Goal: Transaction & Acquisition: Download file/media

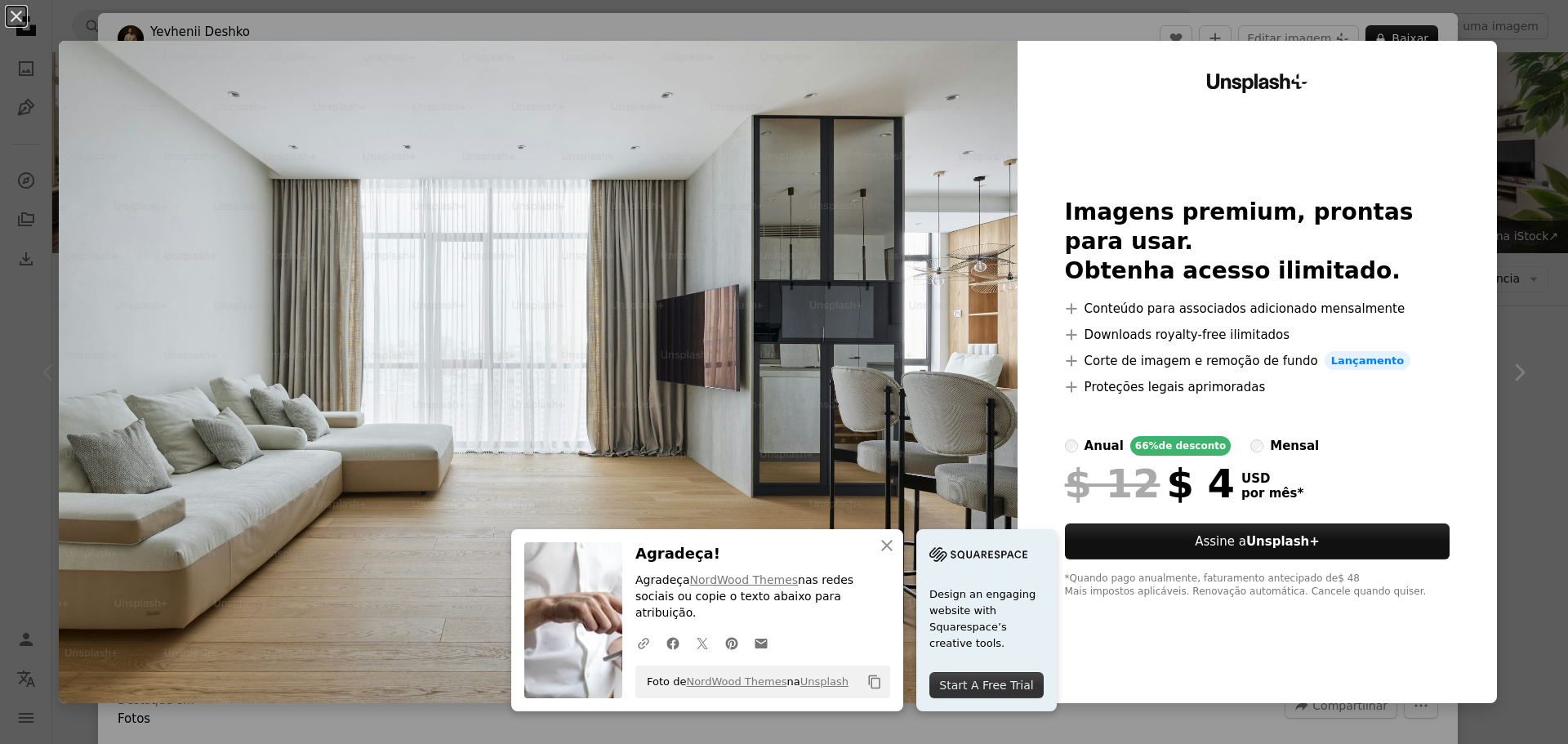
click at [1528, 120] on div "An X shape An X shape Fechar Agradeça! Agradeça NordWood Themes nas redes socia…" at bounding box center [784, 372] width 1568 height 744
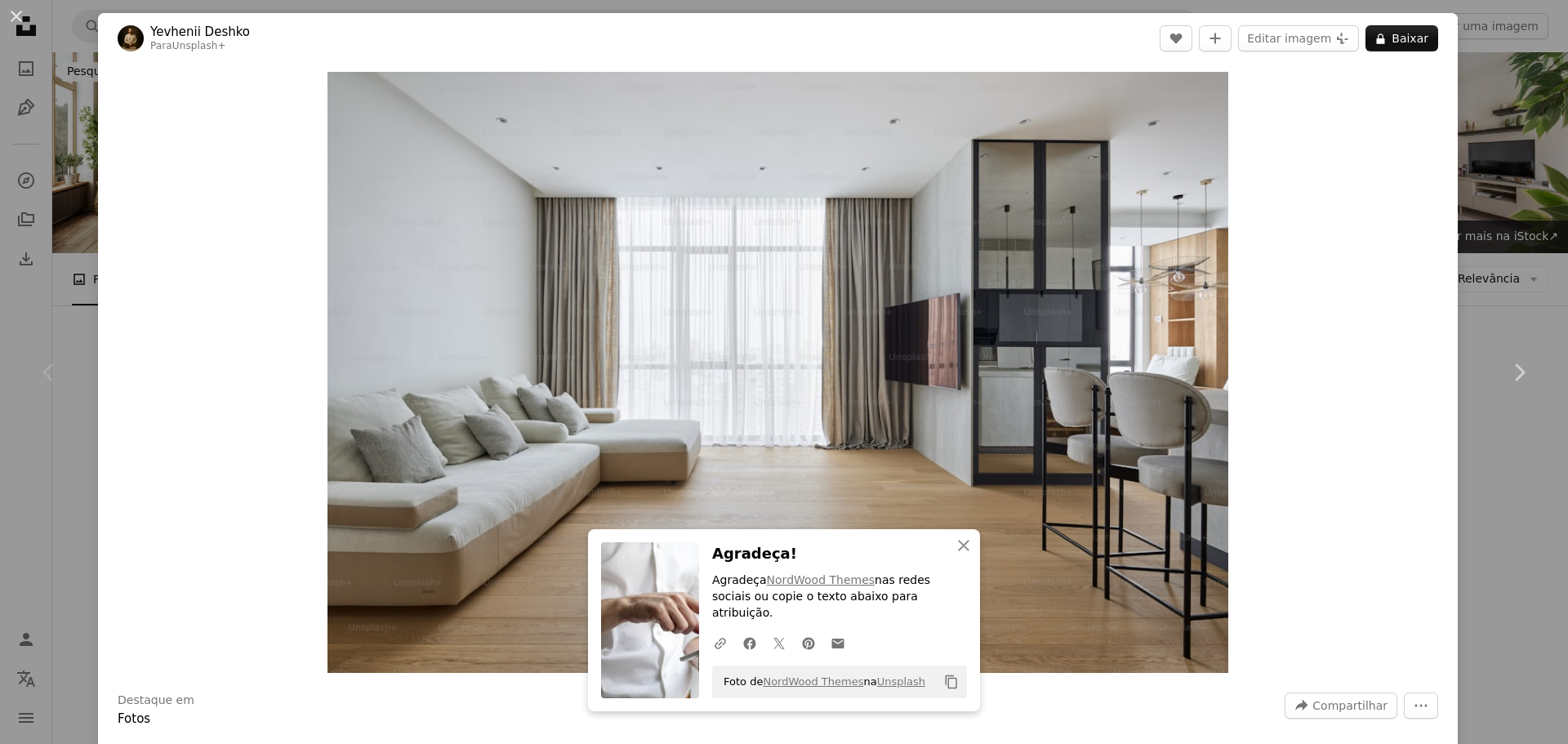
click at [1524, 122] on div "An X shape Chevron left Chevron right An X shape Fechar Agradeça! Agradeça Nord…" at bounding box center [784, 372] width 1568 height 744
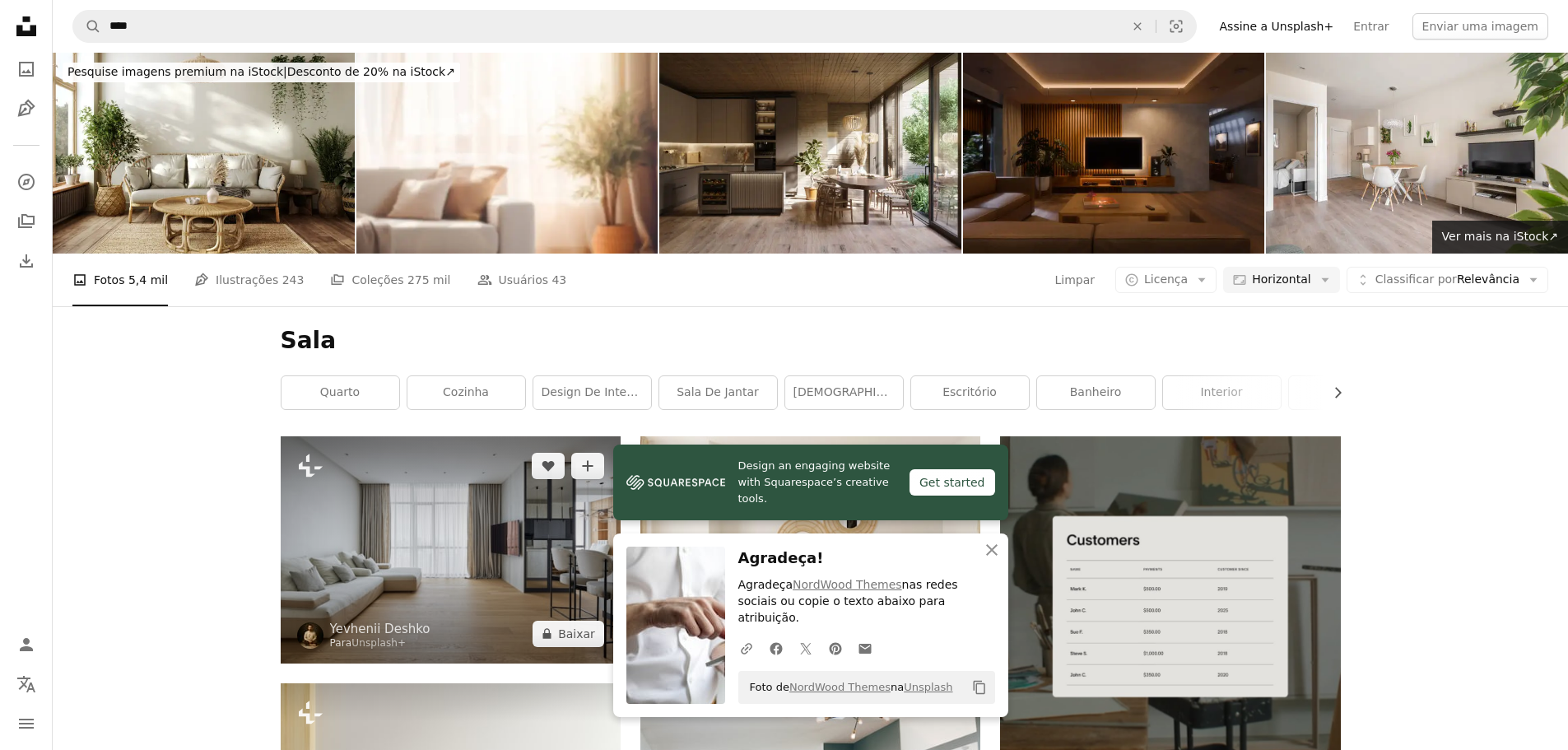
click at [476, 436] on img at bounding box center [450, 549] width 340 height 227
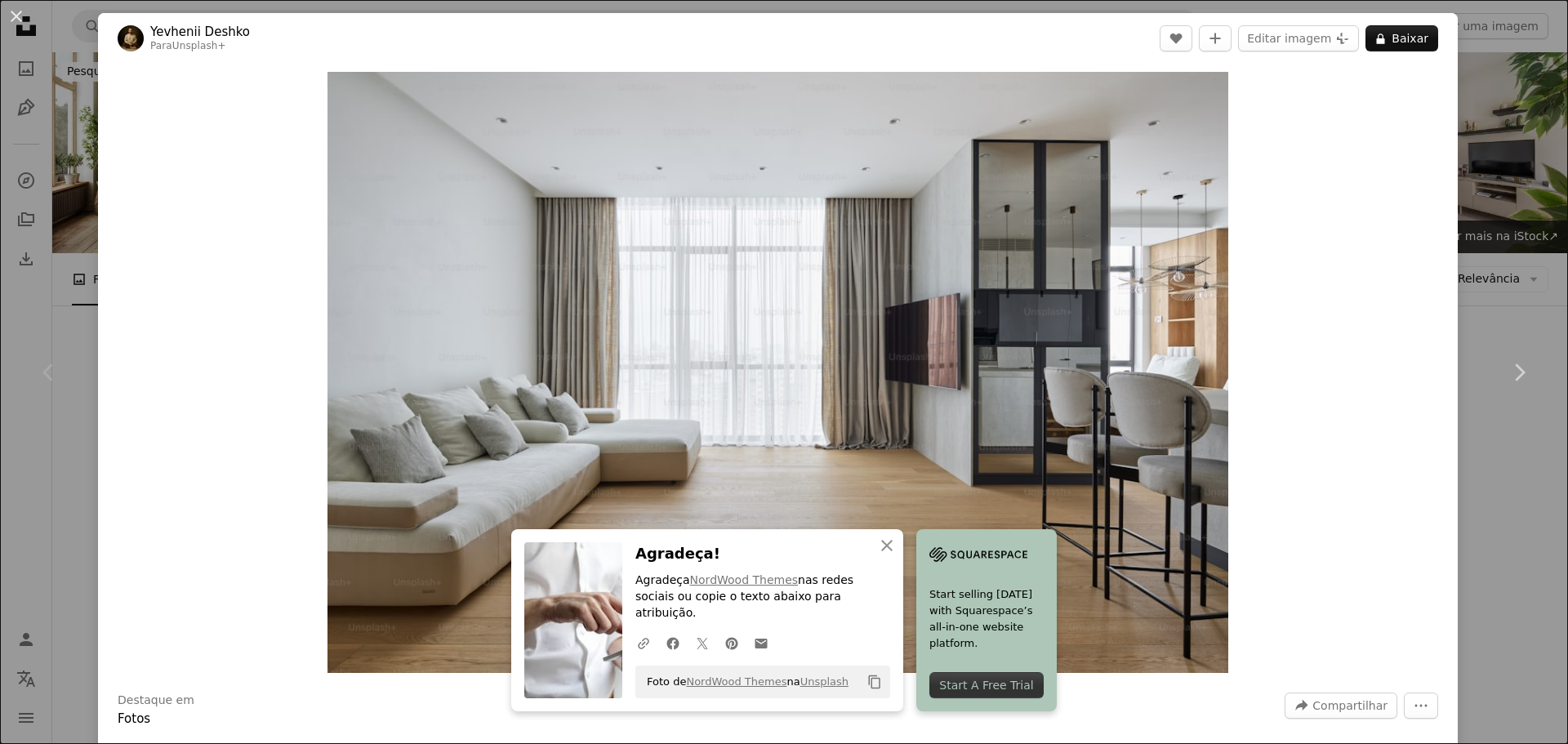
click at [1502, 235] on div "An X shape Chevron left Chevron right An X shape Fechar Agradeça! Agradeça Nord…" at bounding box center [784, 372] width 1568 height 744
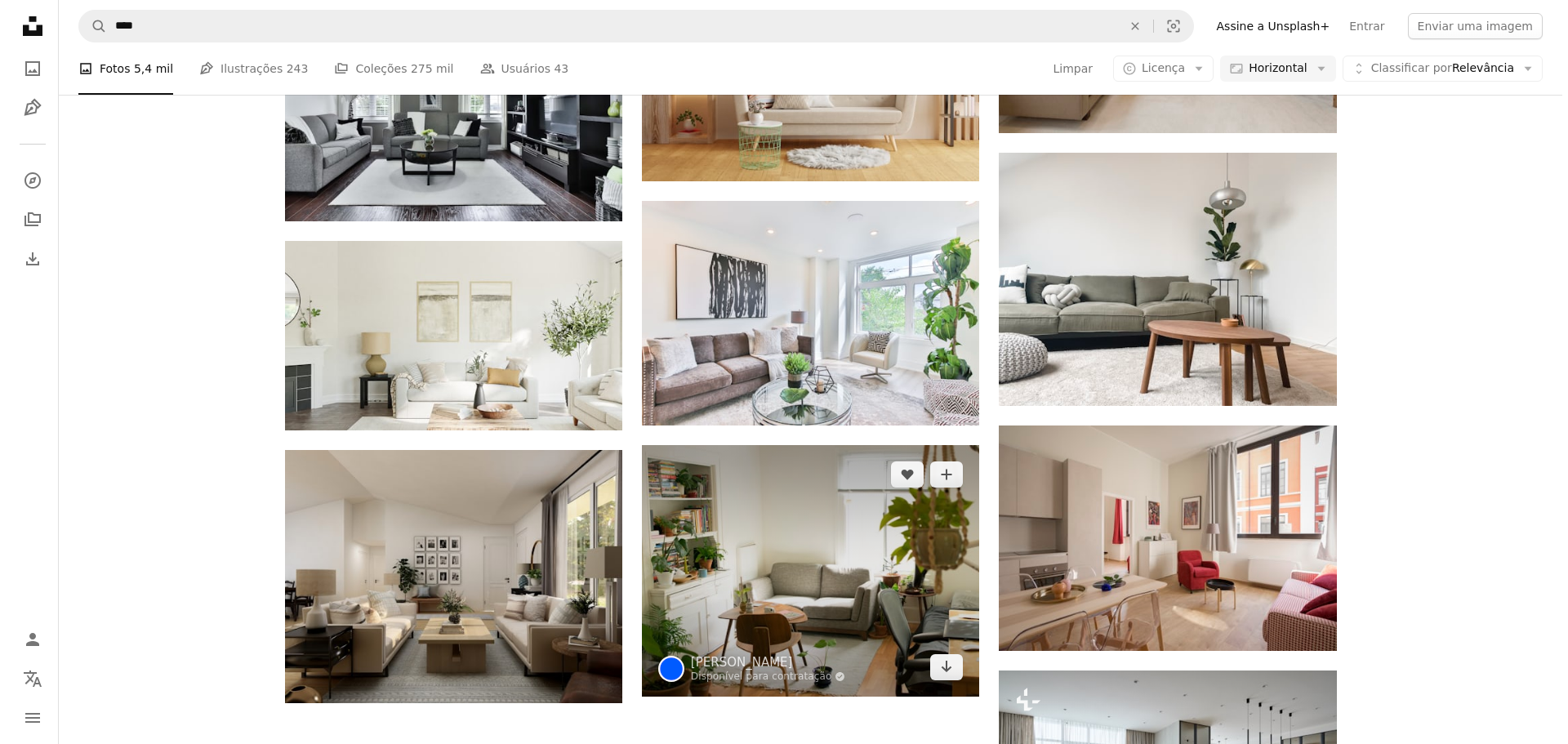
scroll to position [1552, 0]
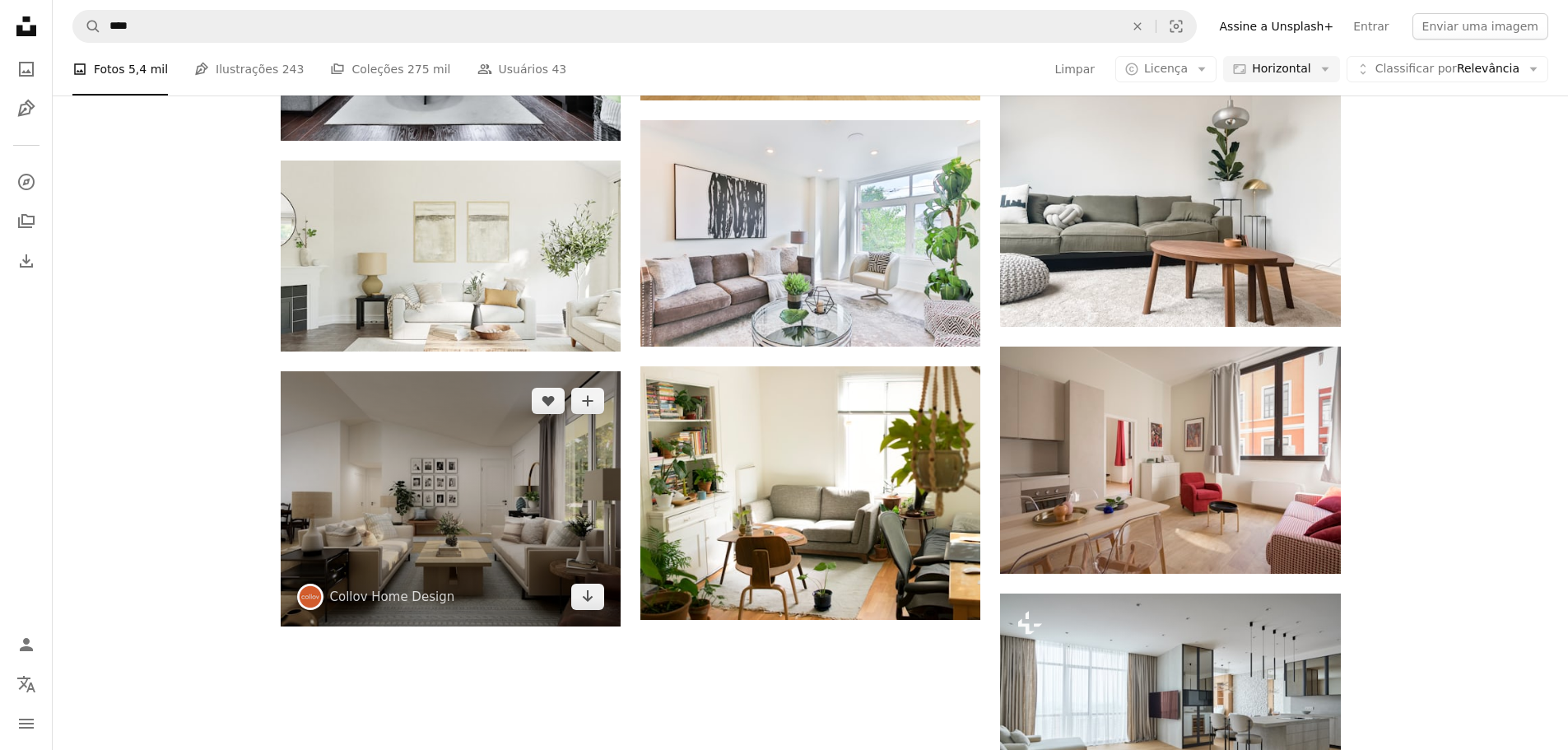
click at [479, 371] on img at bounding box center [450, 498] width 340 height 255
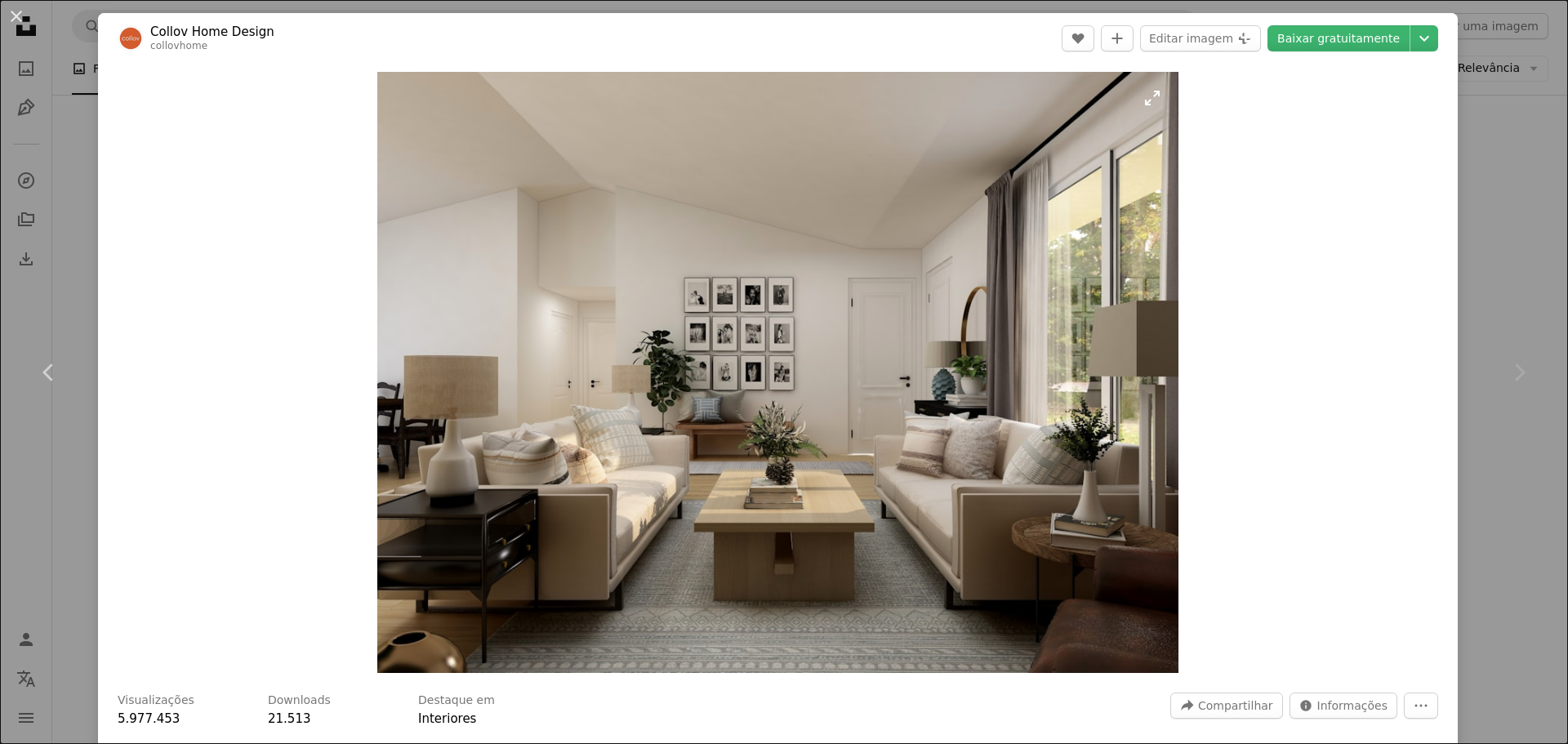
drag, startPoint x: 969, startPoint y: 243, endPoint x: 1005, endPoint y: 257, distance: 38.6
drag, startPoint x: 1005, startPoint y: 257, endPoint x: 1356, endPoint y: 39, distance: 413.2
click at [1356, 39] on link "Baixar gratuitamente" at bounding box center [1339, 37] width 142 height 26
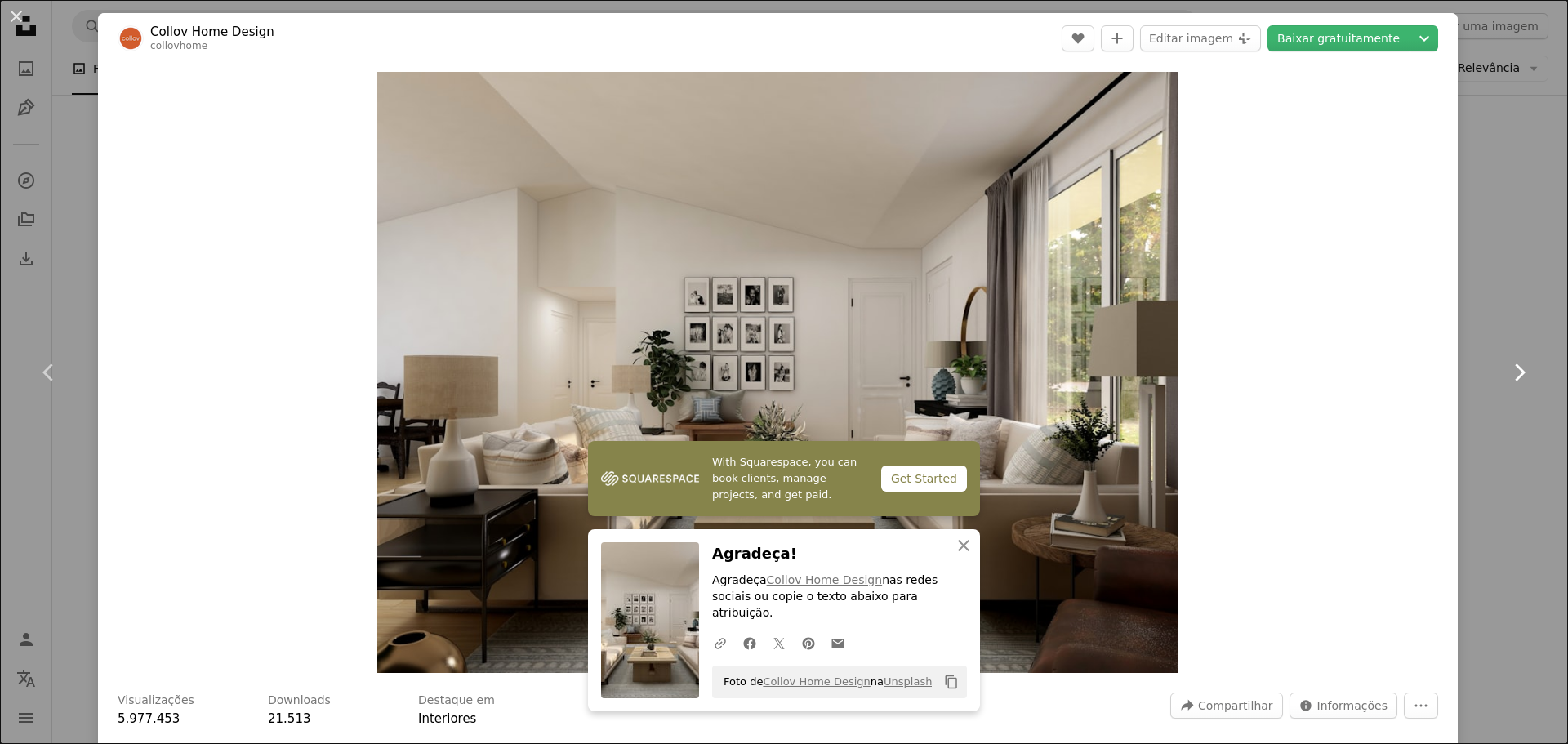
click at [1516, 382] on icon "Chevron right" at bounding box center [1519, 372] width 26 height 26
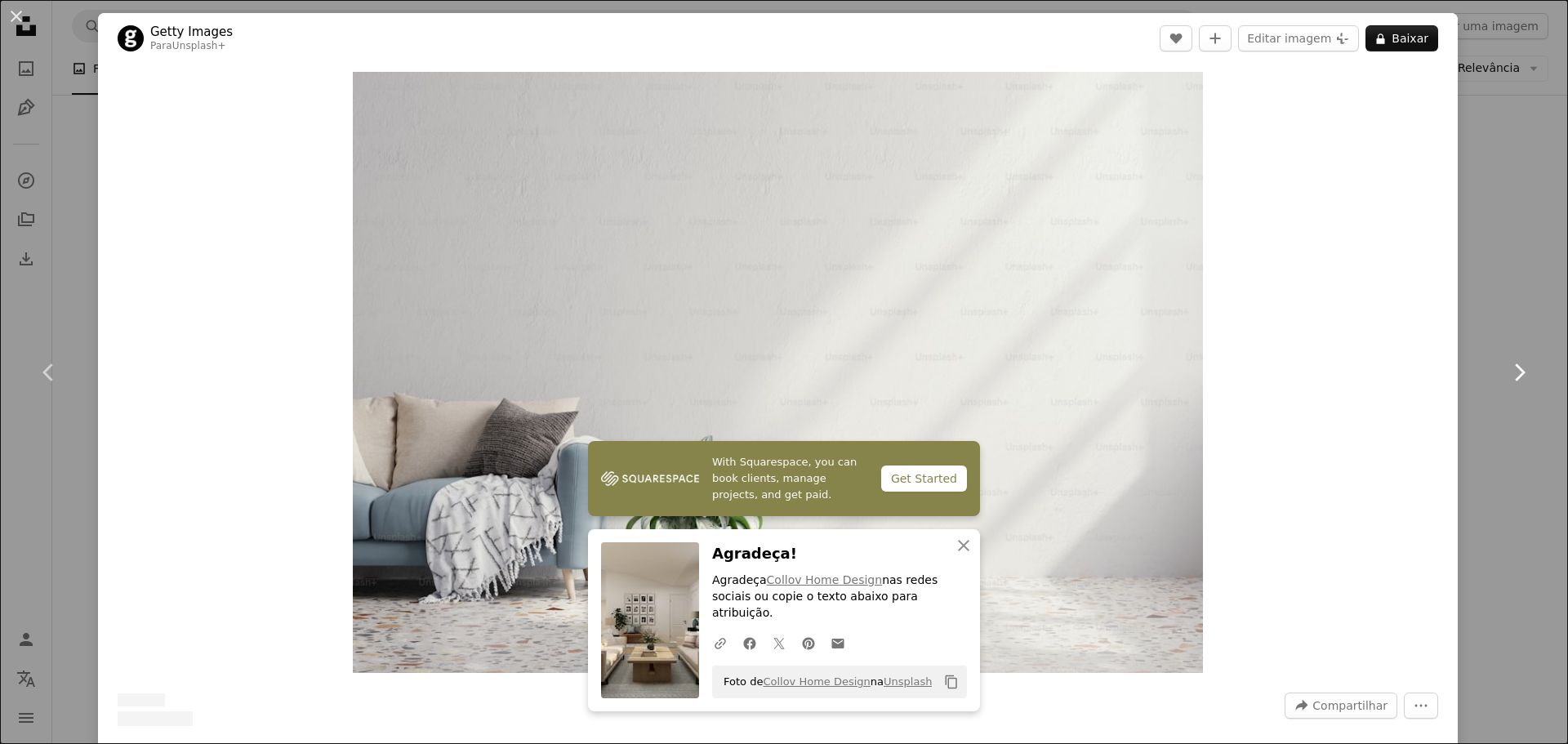
click at [1508, 371] on icon "Chevron right" at bounding box center [1519, 372] width 26 height 26
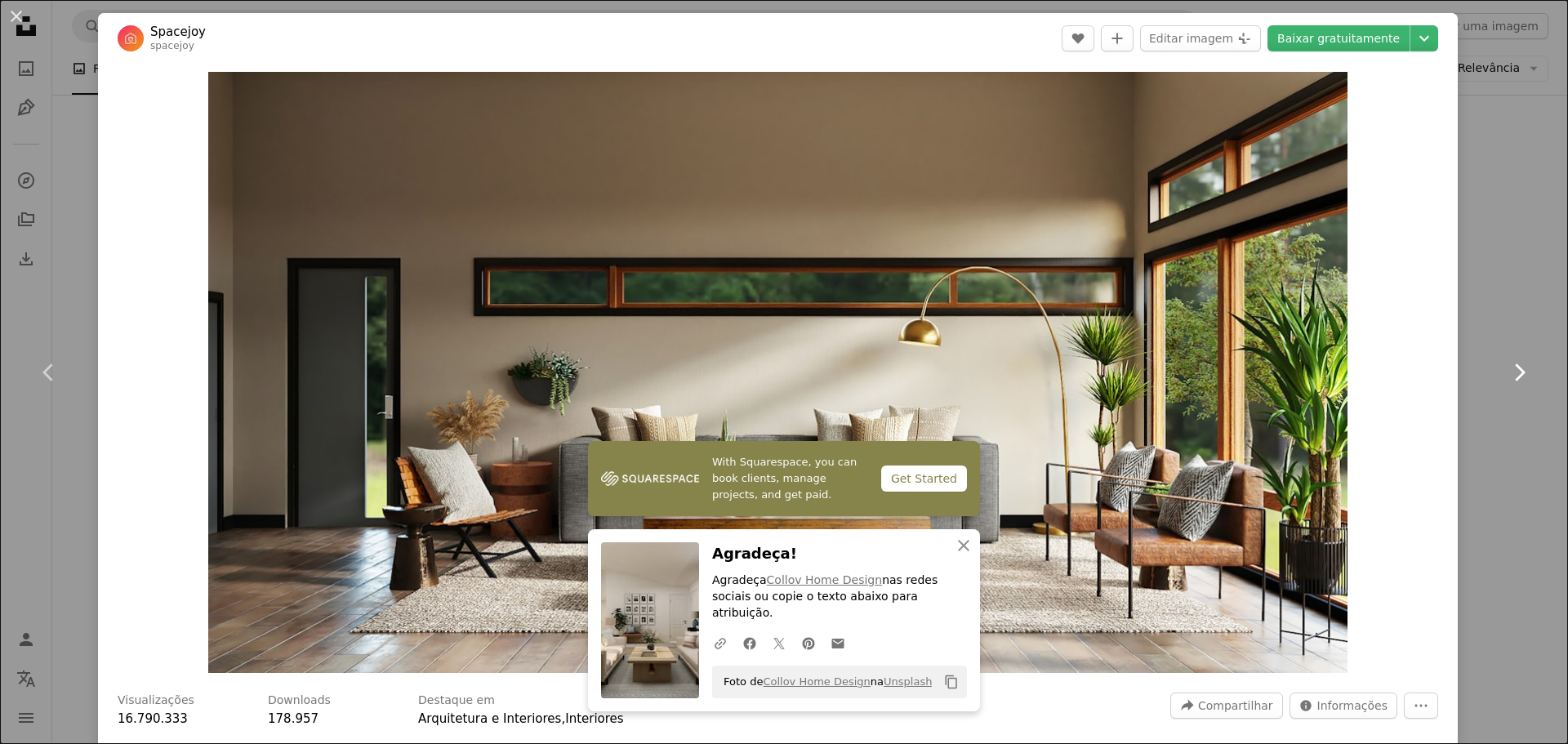
click at [1510, 368] on icon "Chevron right" at bounding box center [1519, 372] width 26 height 26
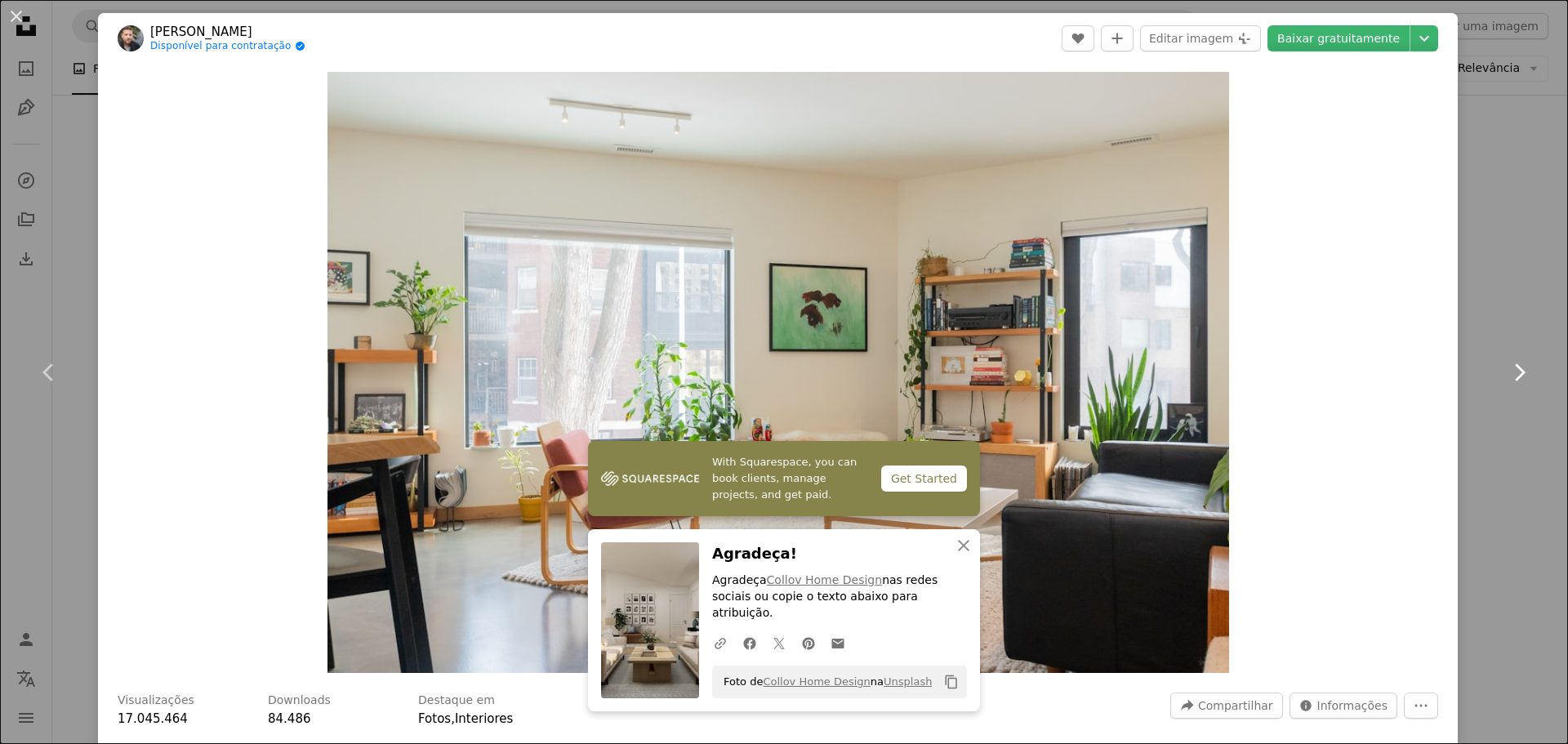
click at [1510, 368] on icon "Chevron right" at bounding box center [1519, 372] width 26 height 26
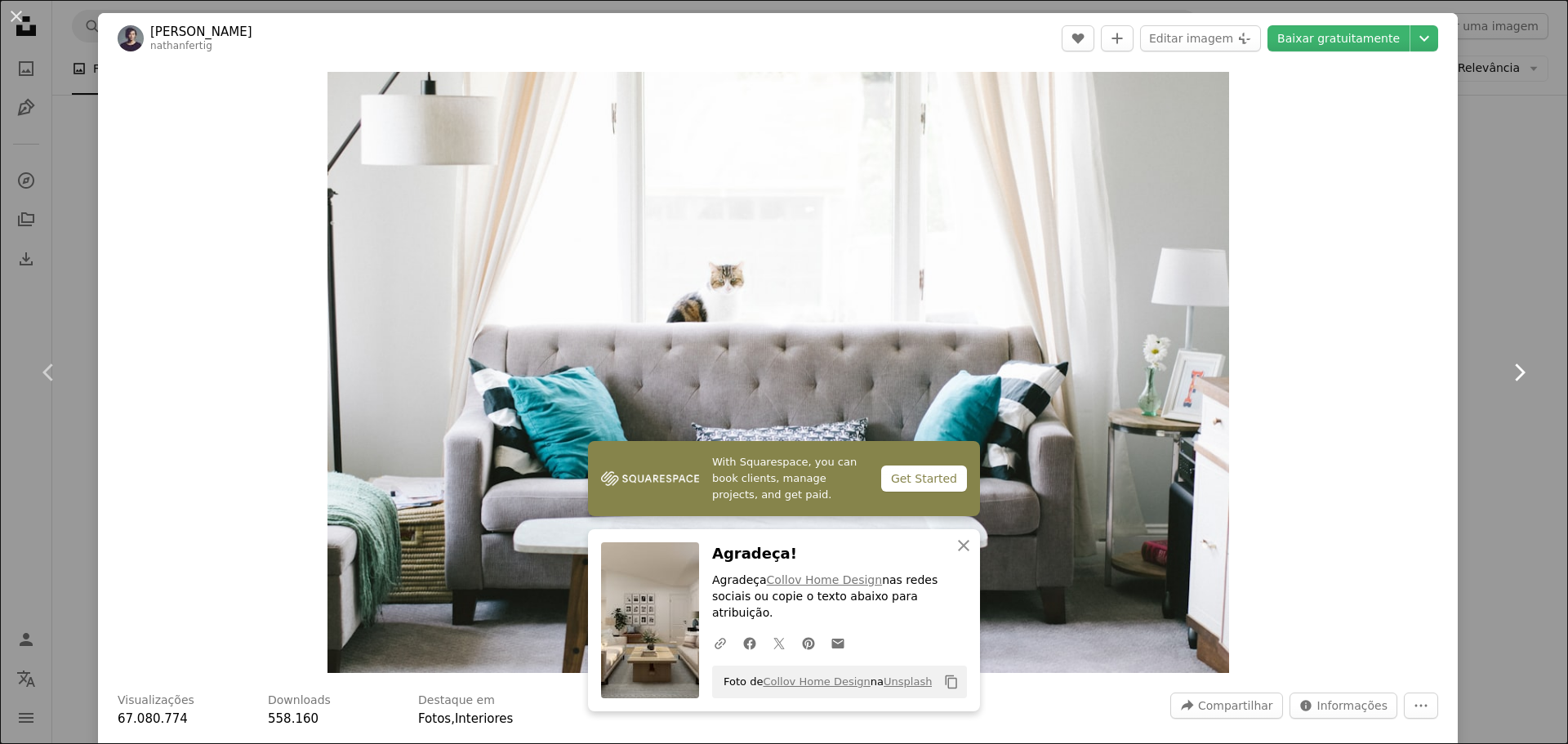
click at [1516, 368] on icon at bounding box center [1521, 372] width 11 height 17
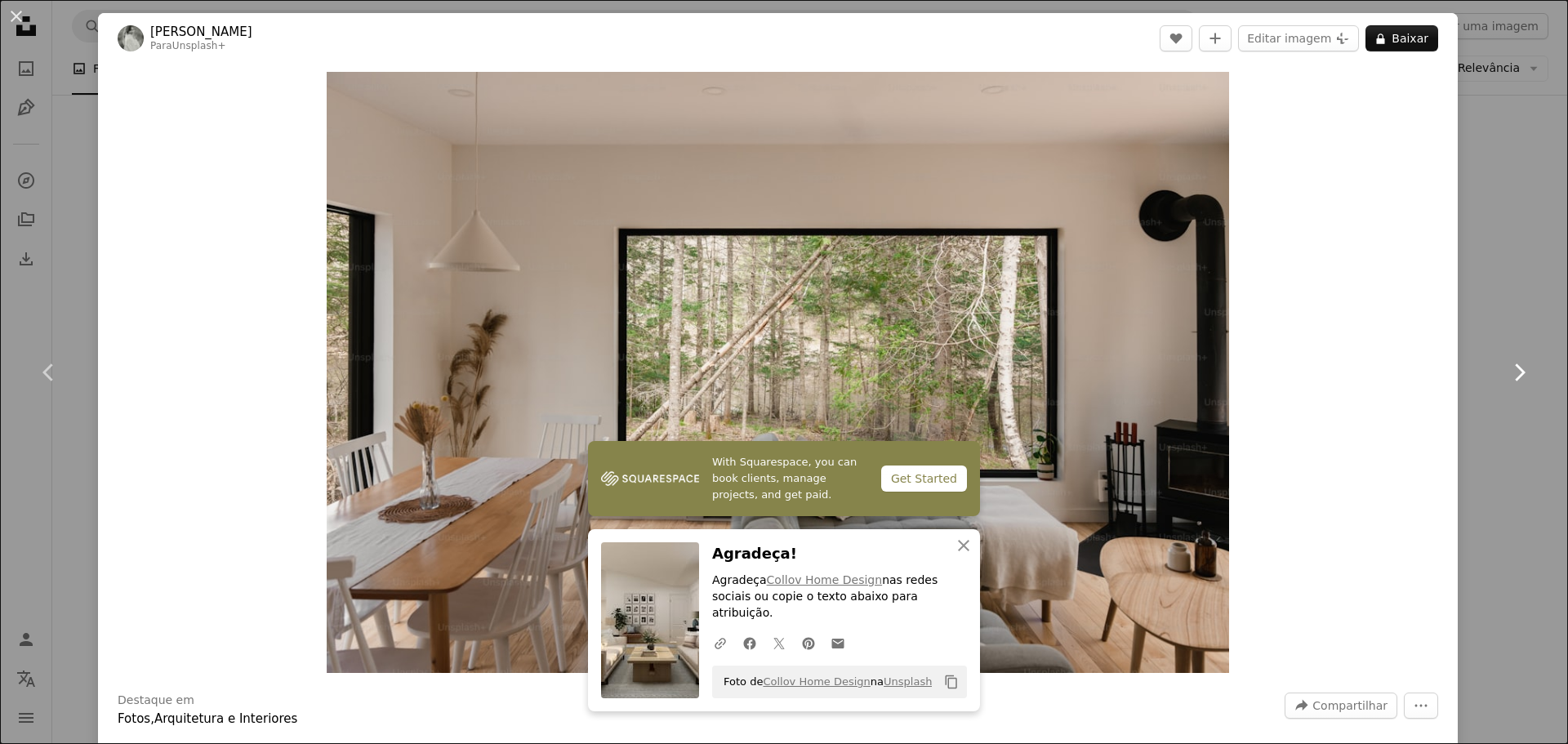
click at [1516, 368] on icon at bounding box center [1521, 372] width 11 height 17
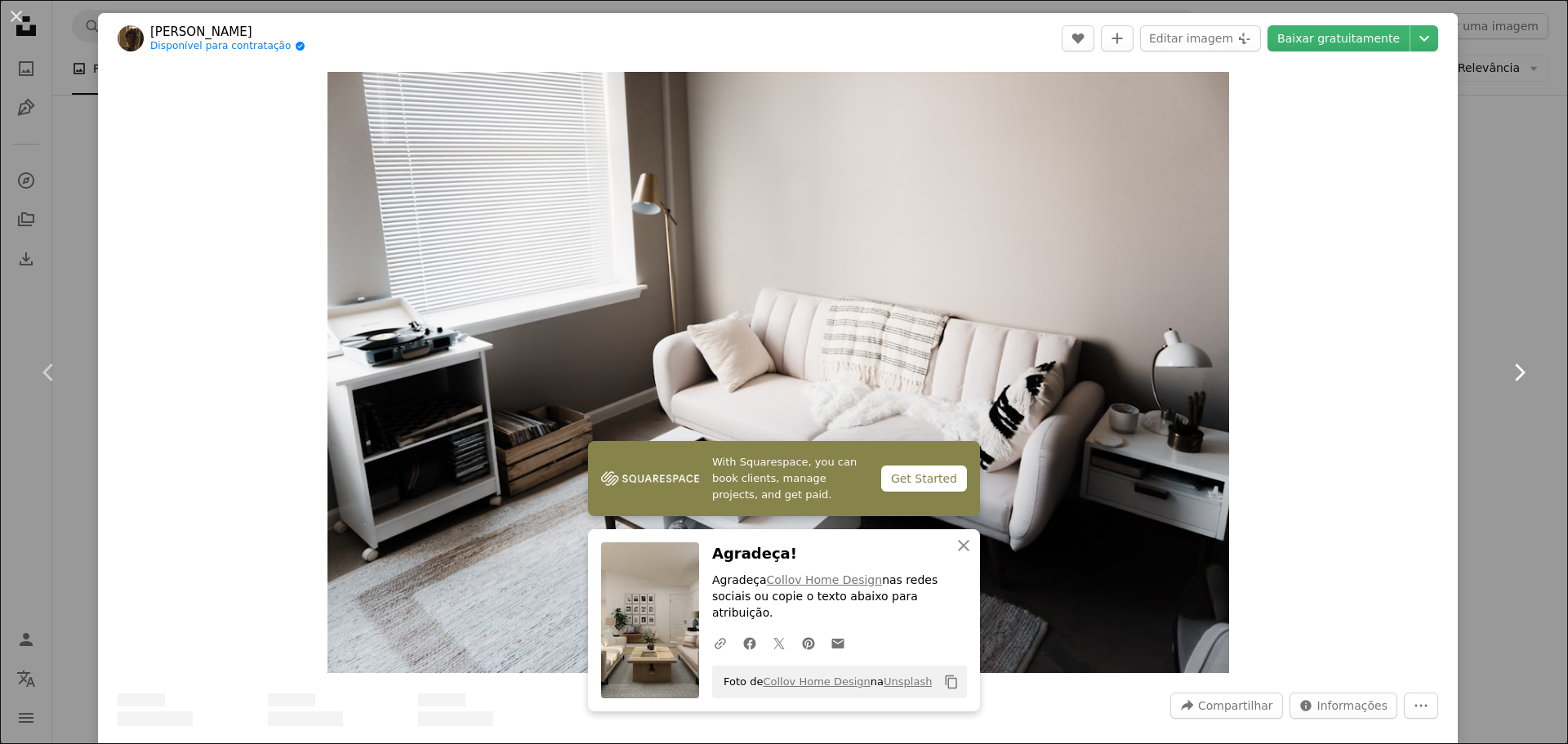
click at [1516, 368] on icon at bounding box center [1521, 372] width 11 height 17
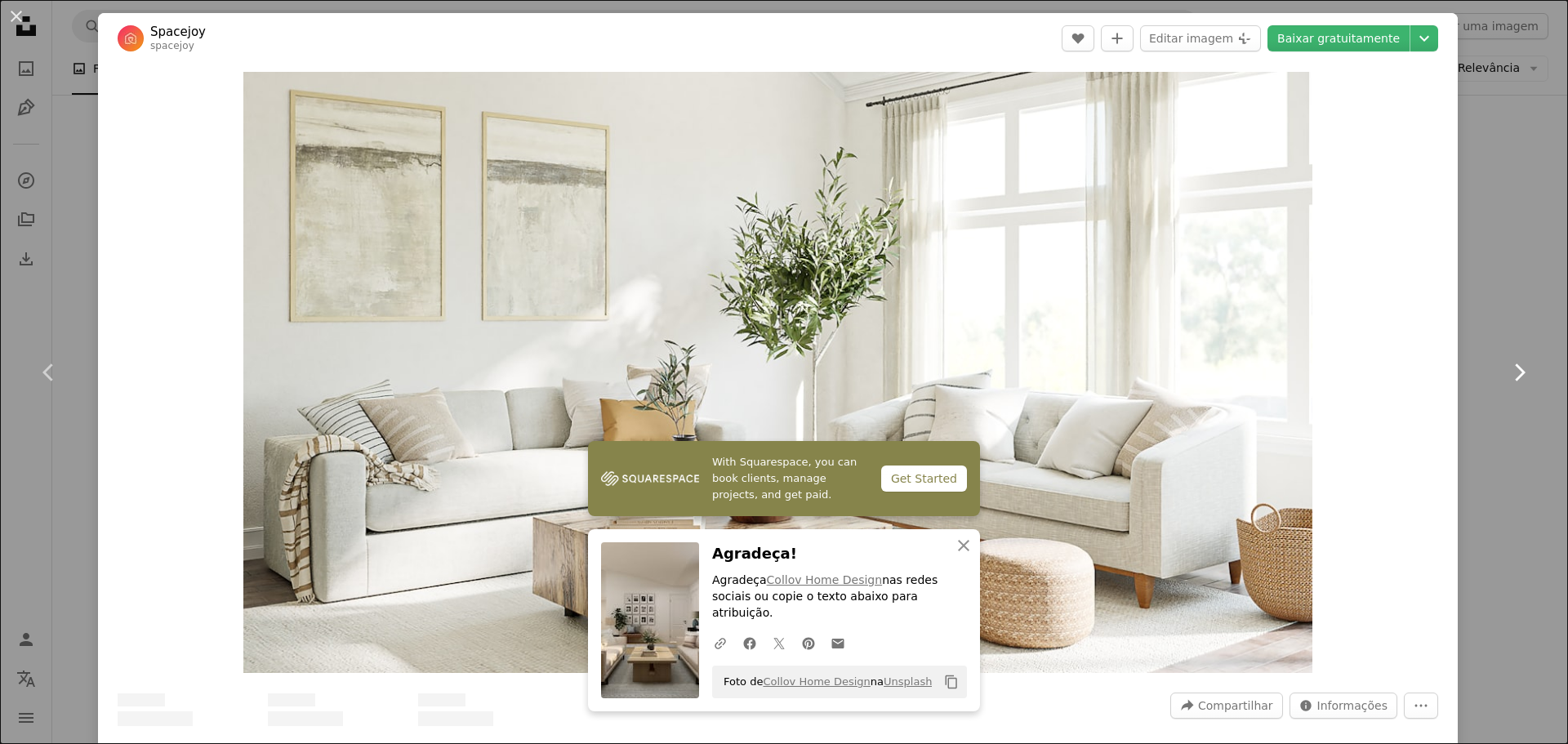
click at [1516, 368] on icon at bounding box center [1521, 372] width 11 height 17
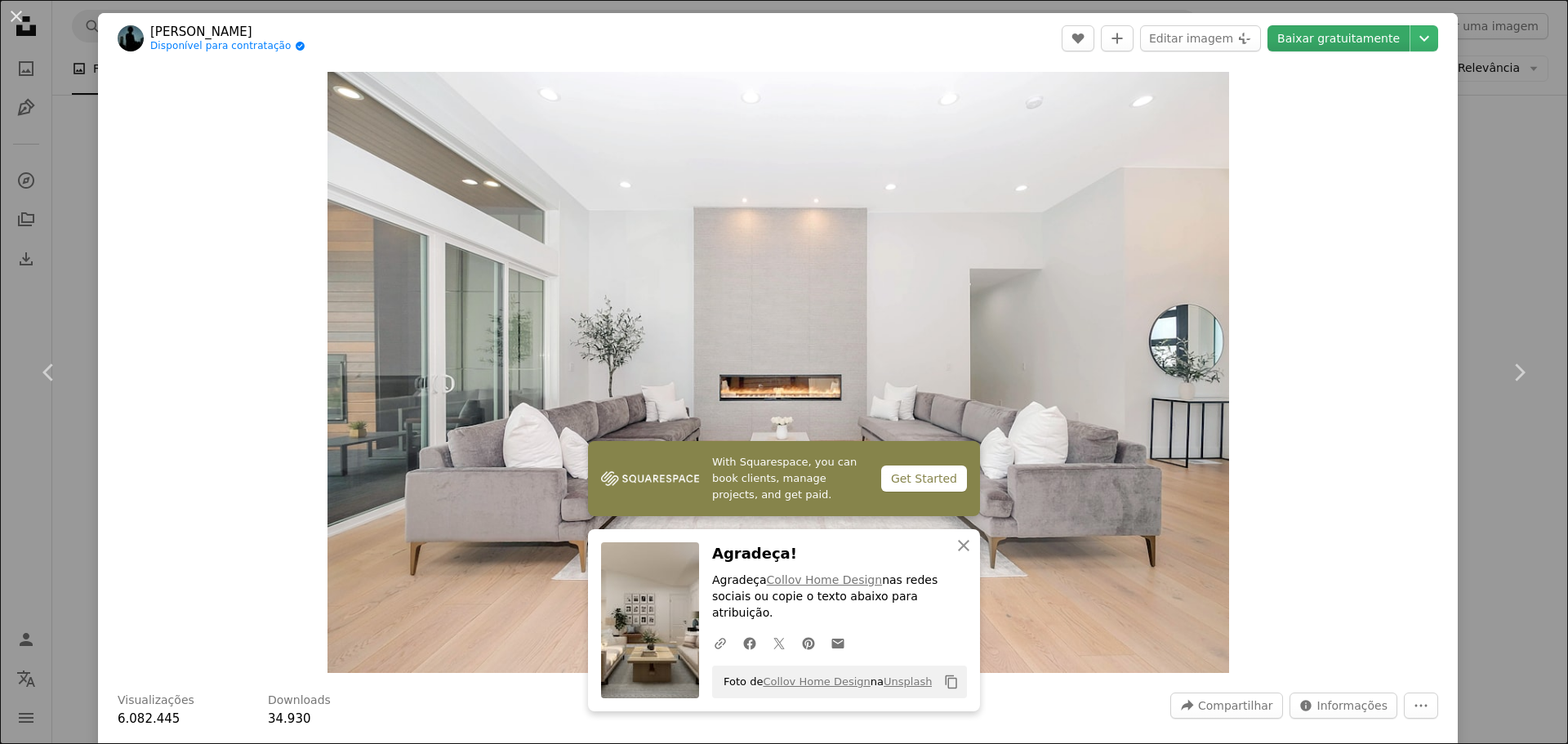
click at [1340, 47] on link "Baixar gratuitamente" at bounding box center [1339, 37] width 142 height 26
